Goal: Task Accomplishment & Management: Use online tool/utility

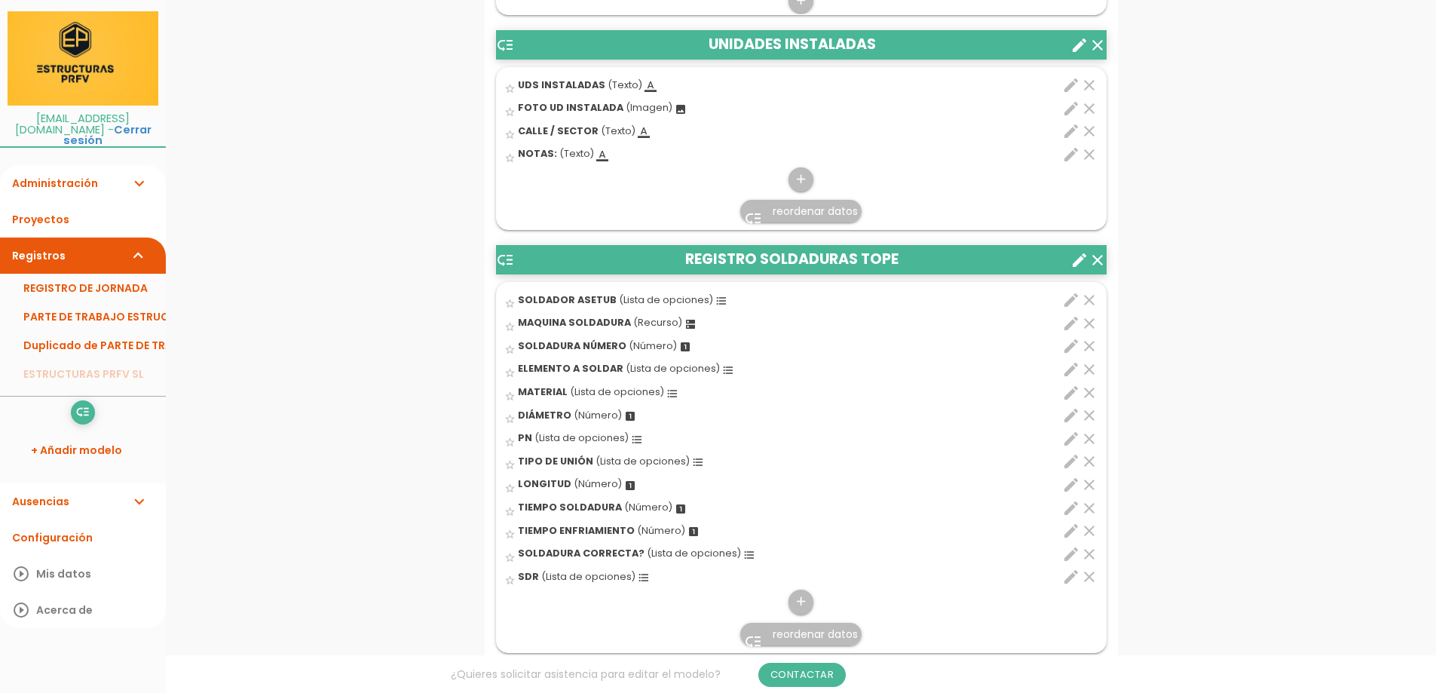
scroll to position [1508, 0]
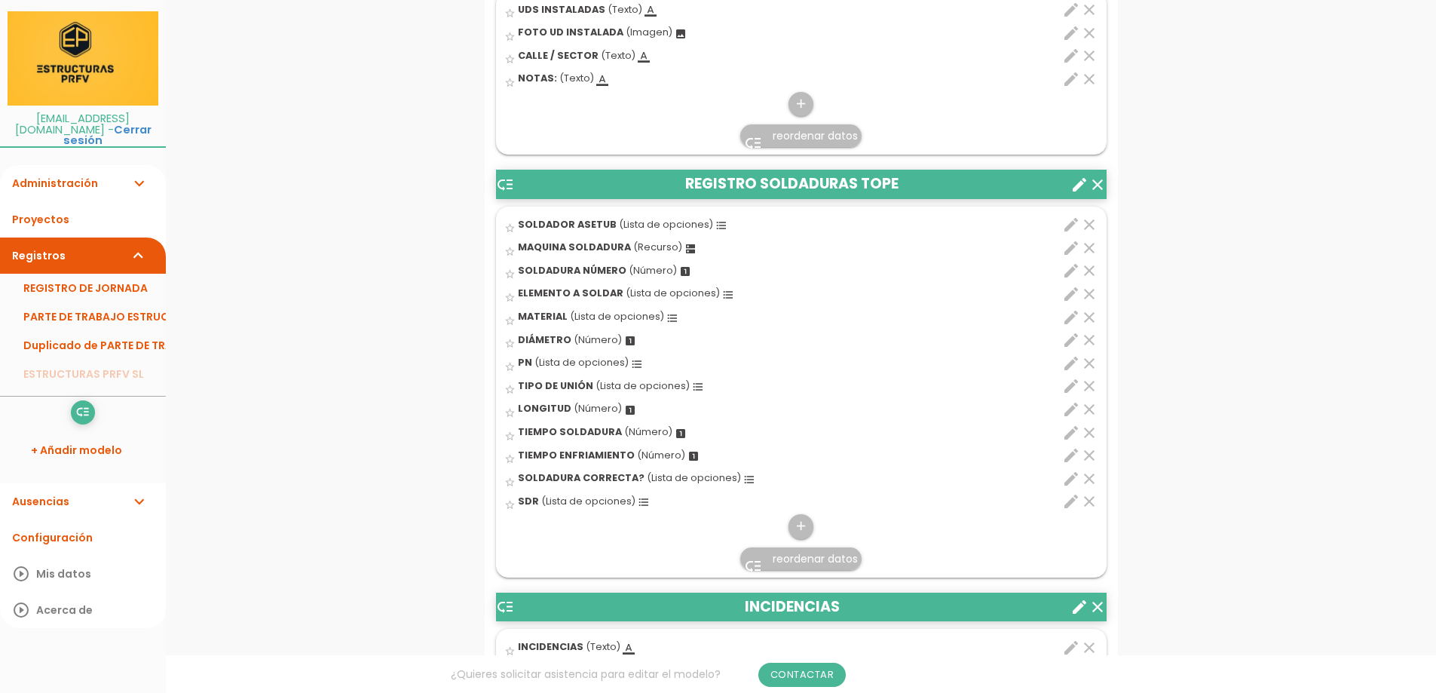
click at [1077, 186] on icon "create" at bounding box center [1079, 185] width 18 height 18
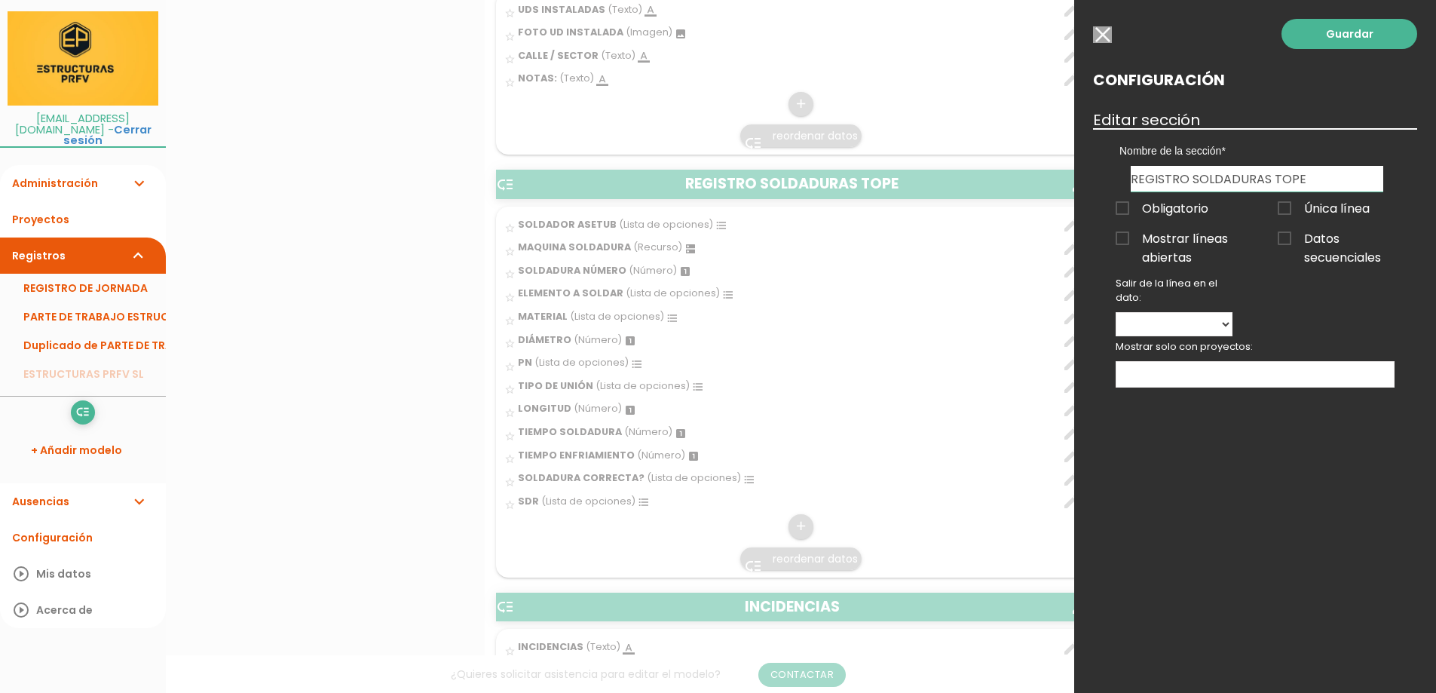
drag, startPoint x: 1274, startPoint y: 179, endPoint x: 1306, endPoint y: 179, distance: 32.4
click at [1302, 179] on input "REGISTRO SOLDADURAS TOPE" at bounding box center [1257, 179] width 253 height 26
click at [1315, 179] on input "REGISTRO SOLDADURAS TOPE" at bounding box center [1257, 179] width 253 height 26
type input "REGISTRO SOLDADURAS"
click at [1309, 44] on link "Guardar" at bounding box center [1349, 34] width 136 height 30
